Goal: Task Accomplishment & Management: Complete application form

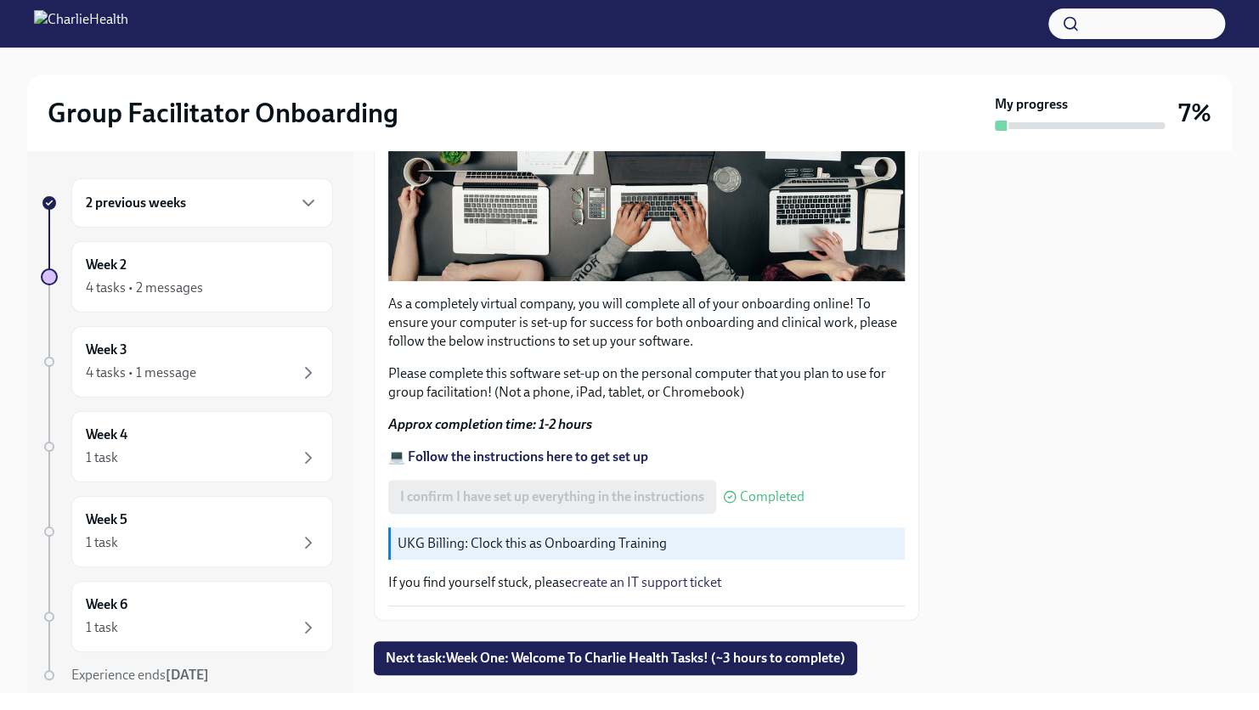
scroll to position [452, 0]
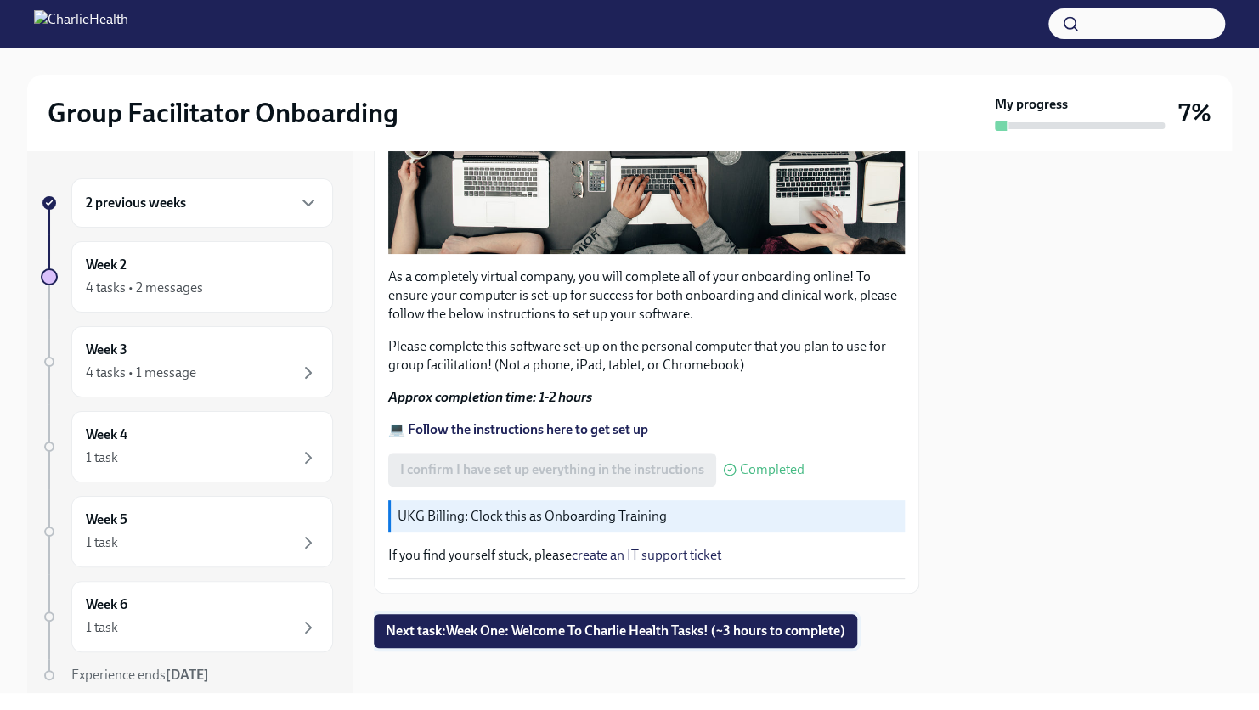
click at [642, 629] on span "Next task : Week One: Welcome To Charlie Health Tasks! (~3 hours to complete)" at bounding box center [615, 631] width 459 height 17
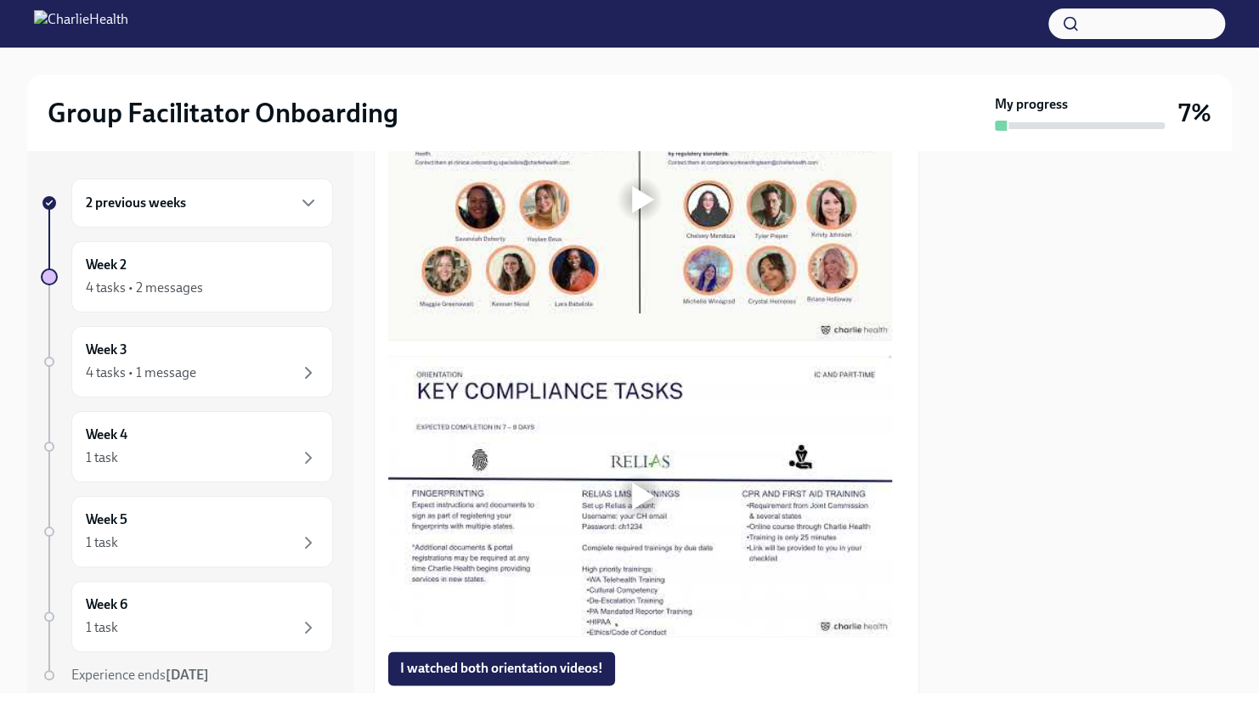
scroll to position [849, 0]
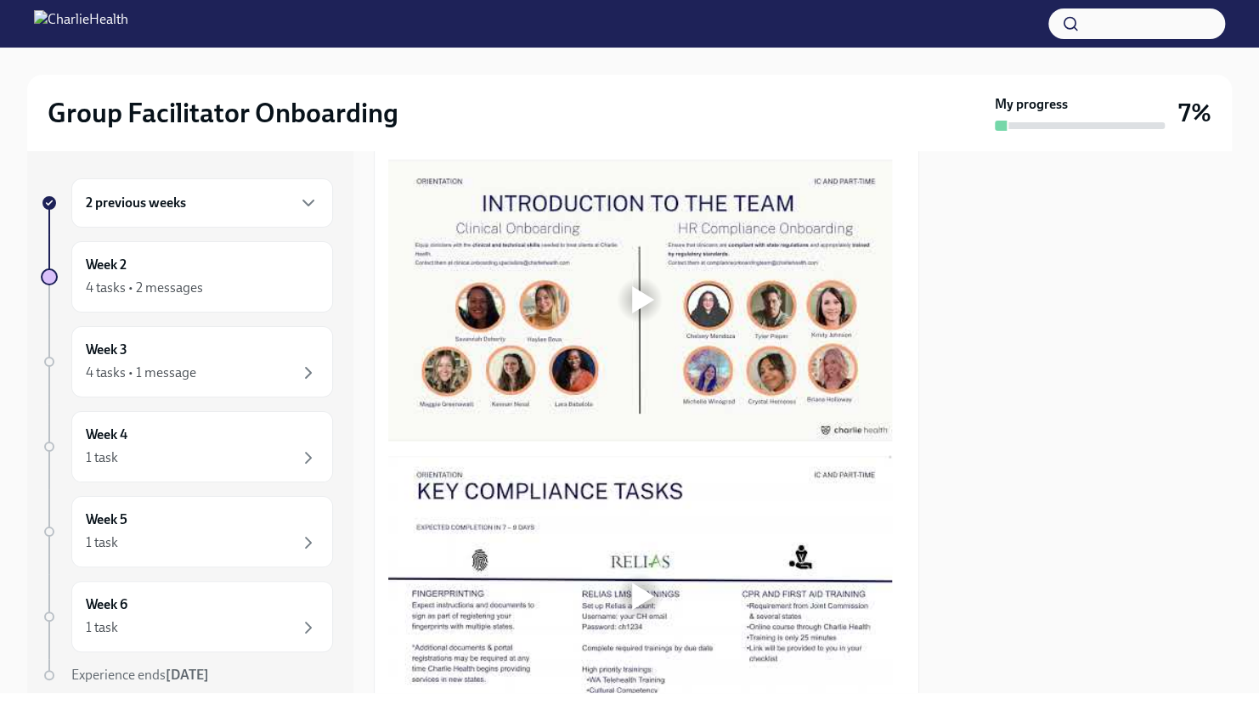
click at [642, 299] on div at bounding box center [643, 299] width 22 height 27
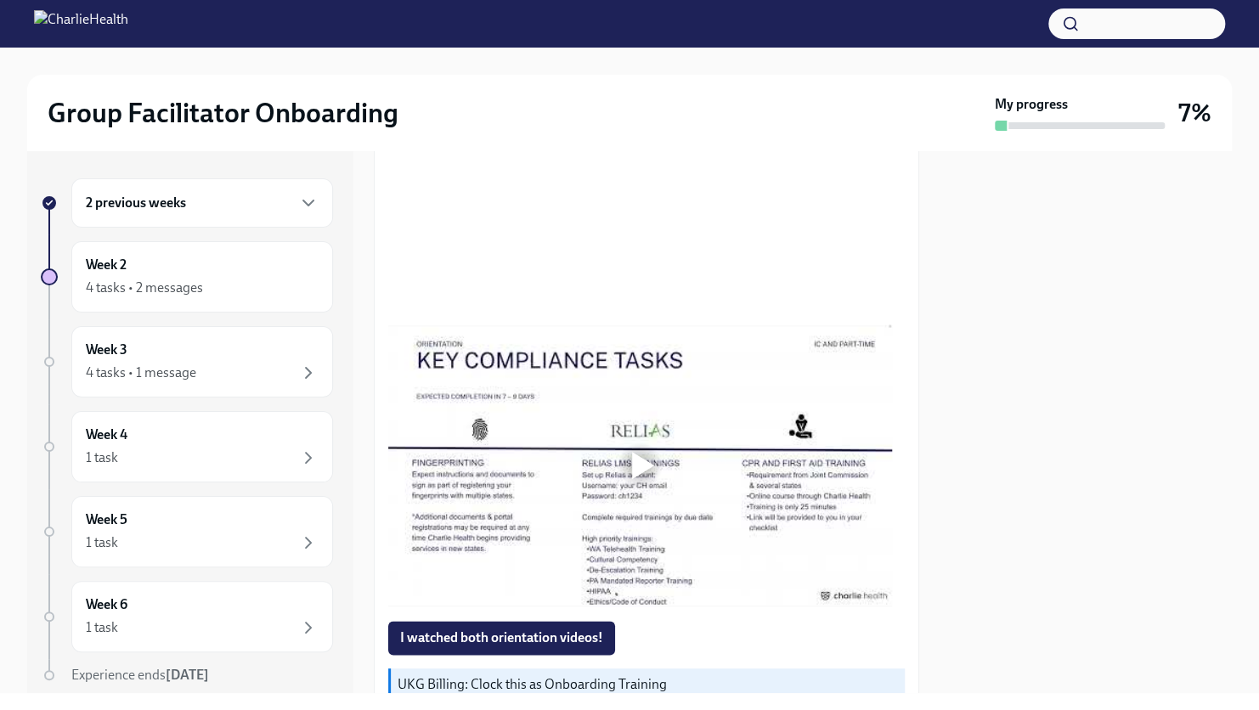
scroll to position [1019, 0]
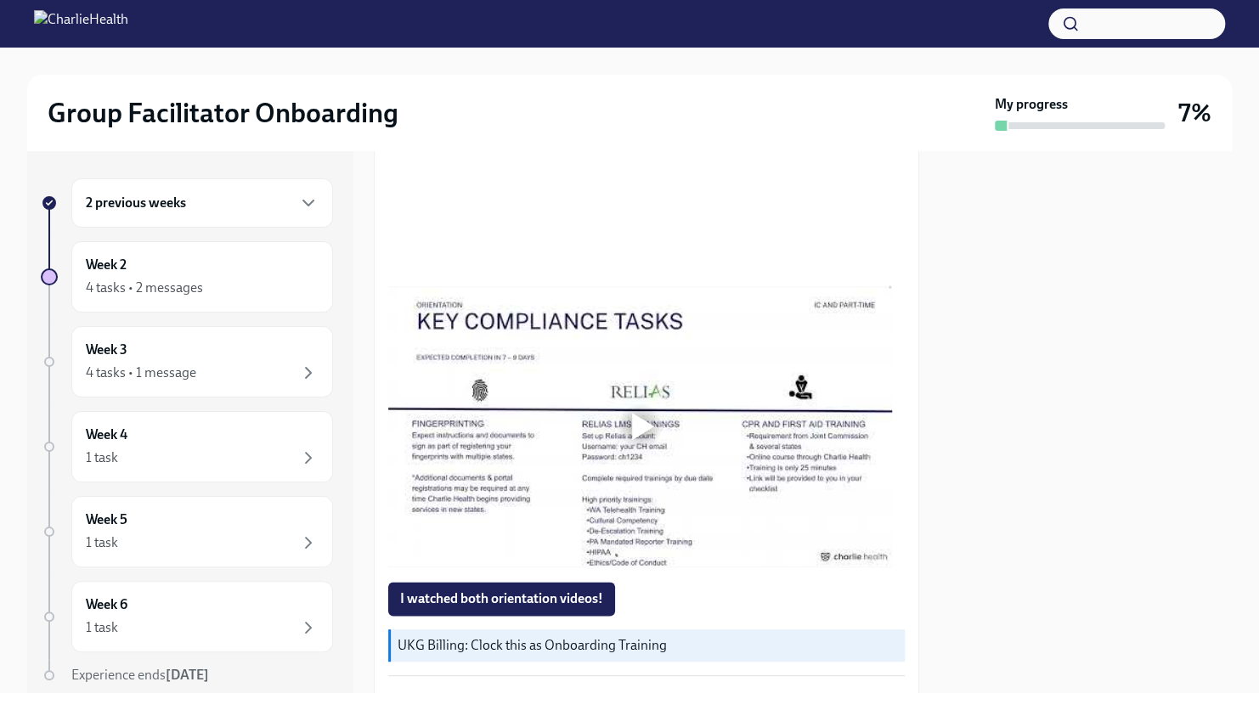
click at [646, 421] on div at bounding box center [643, 426] width 22 height 27
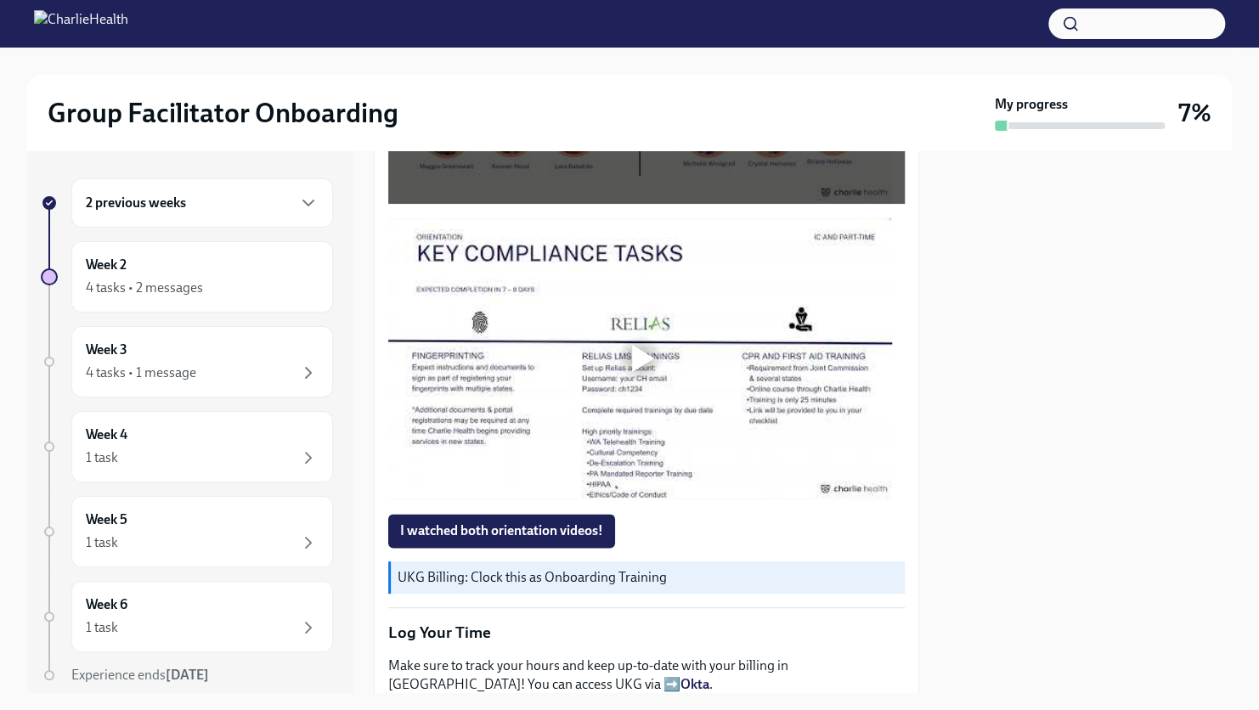
scroll to position [1104, 0]
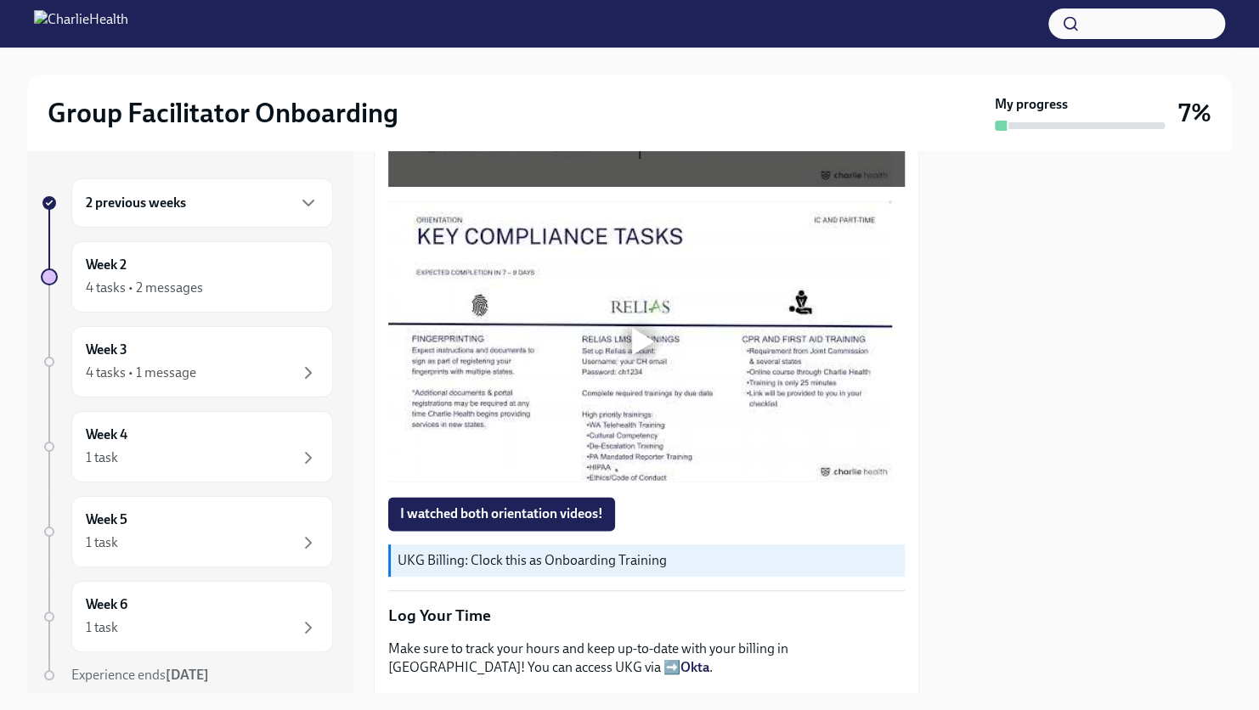
click at [646, 343] on div at bounding box center [643, 341] width 22 height 27
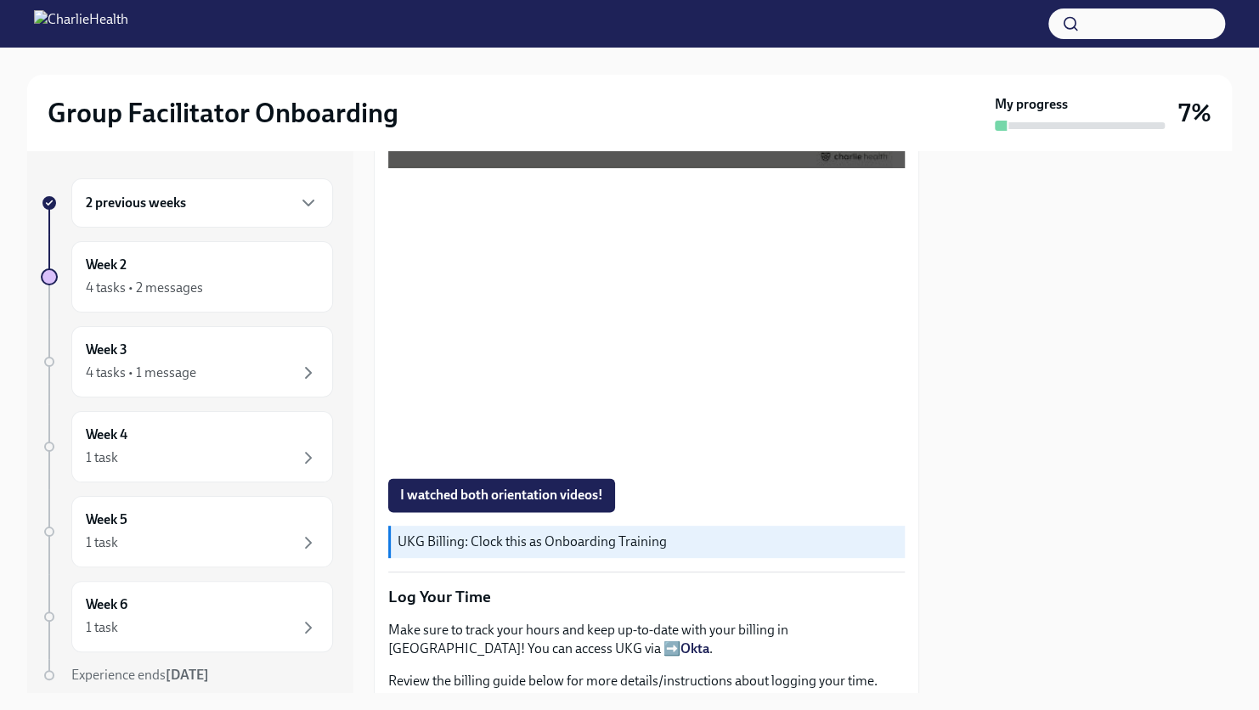
scroll to position [1094, 0]
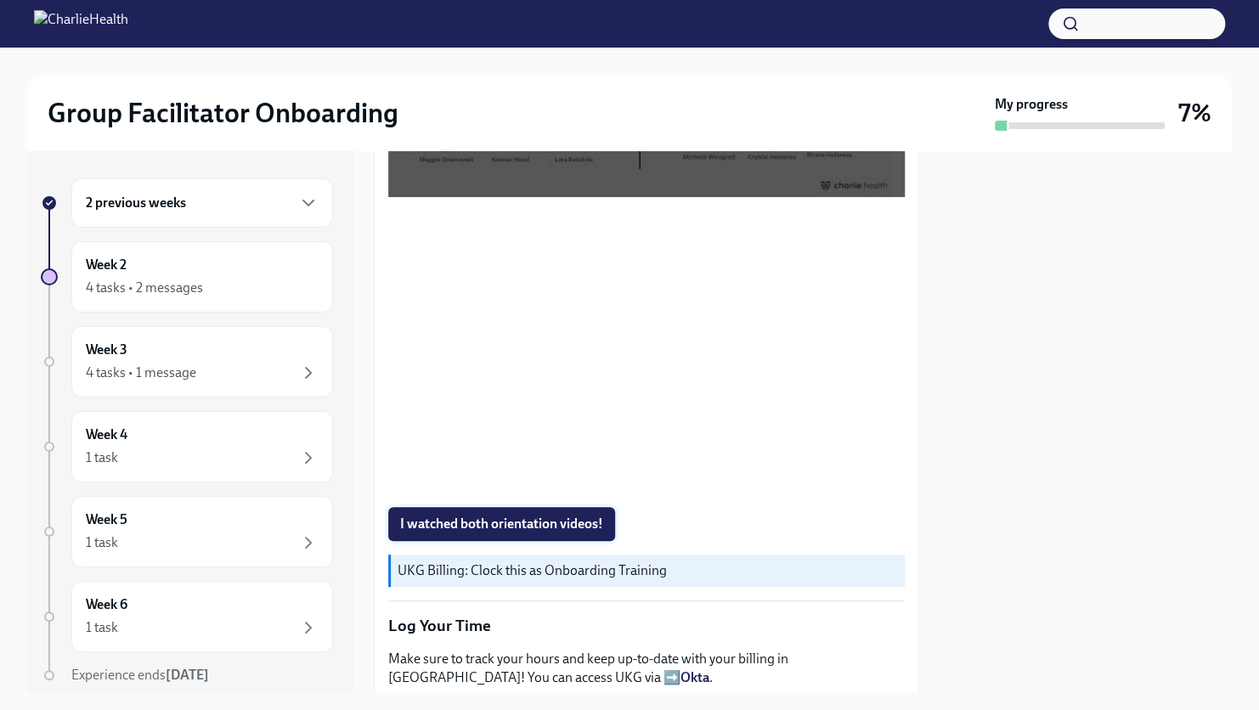
click at [497, 516] on span "I watched both orientation videos!" at bounding box center [501, 524] width 203 height 17
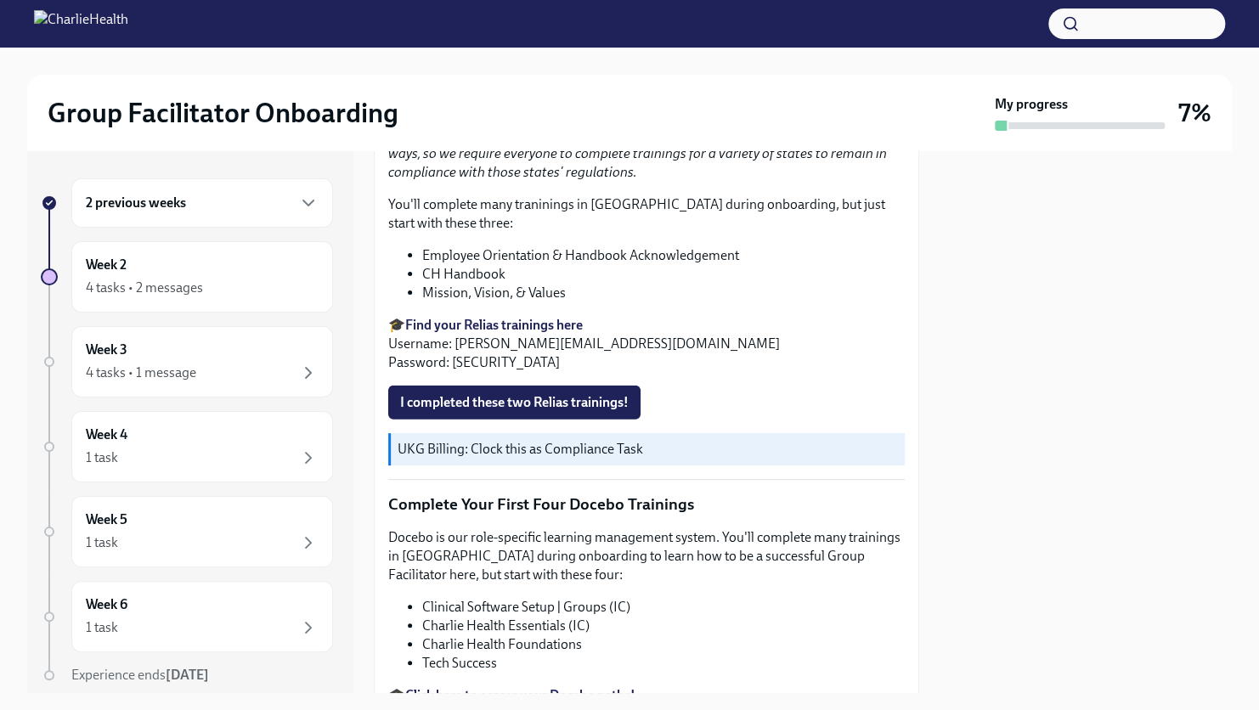
scroll to position [1867, 0]
click at [494, 319] on strong "Find your Relias trainings here" at bounding box center [494, 327] width 178 height 16
click at [492, 396] on span "I completed these two Relias trainings!" at bounding box center [514, 404] width 228 height 17
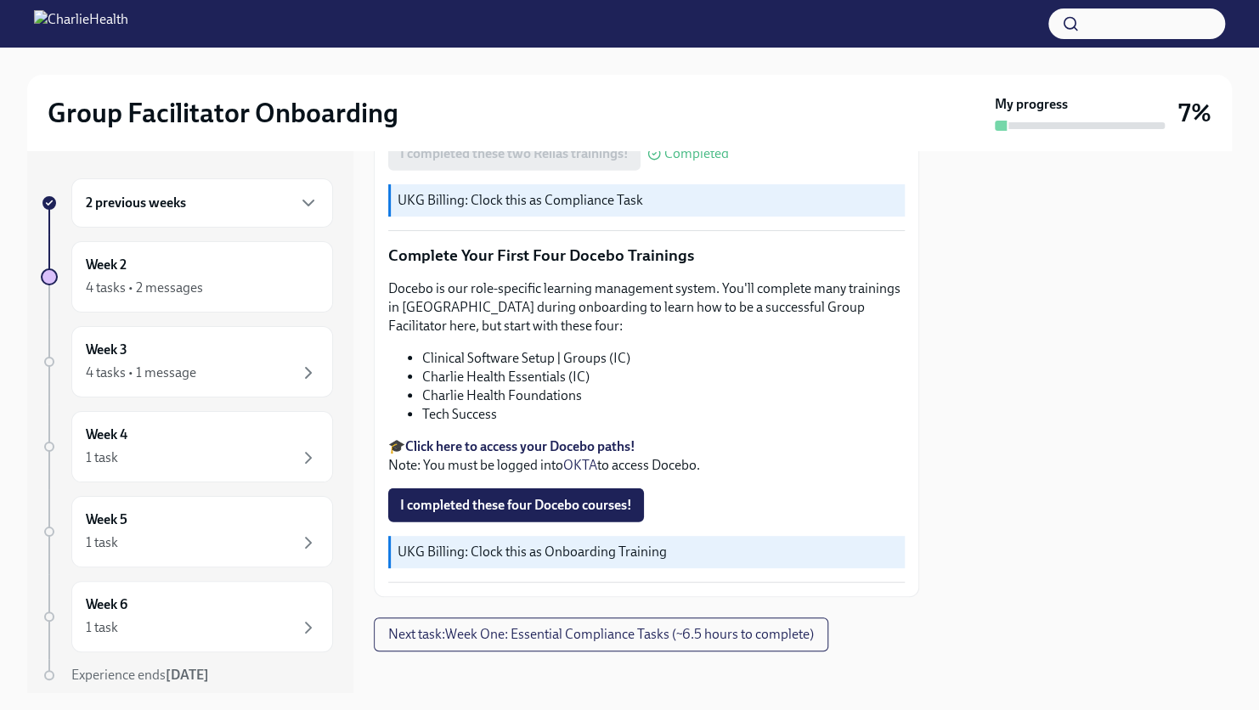
scroll to position [2121, 0]
